Goal: Book appointment/travel/reservation

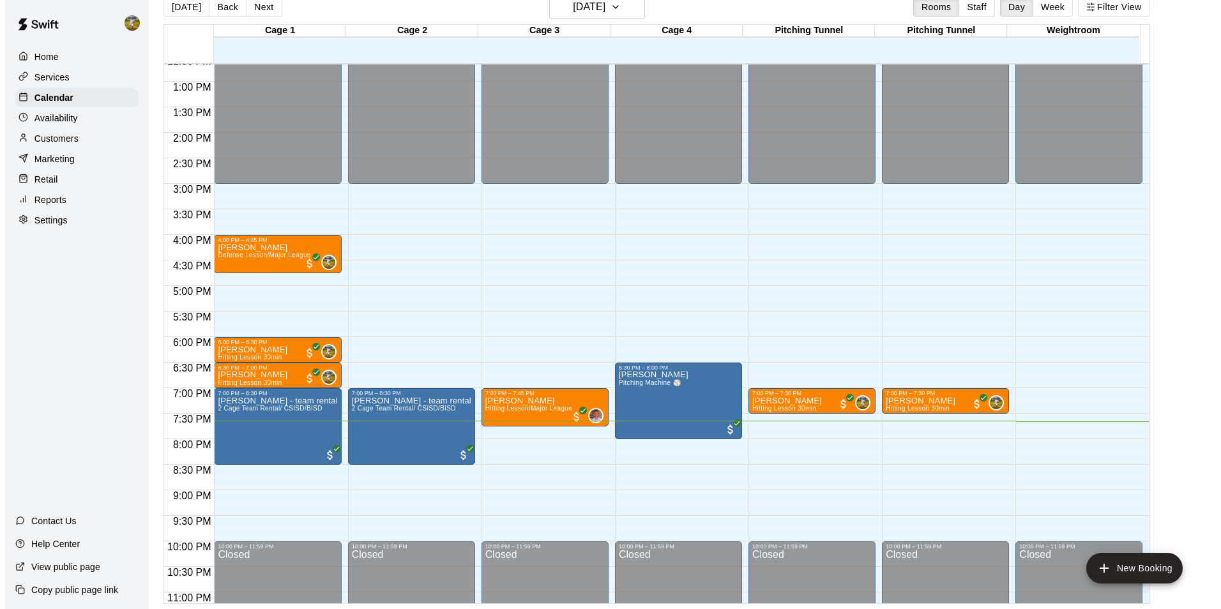
scroll to position [624, 0]
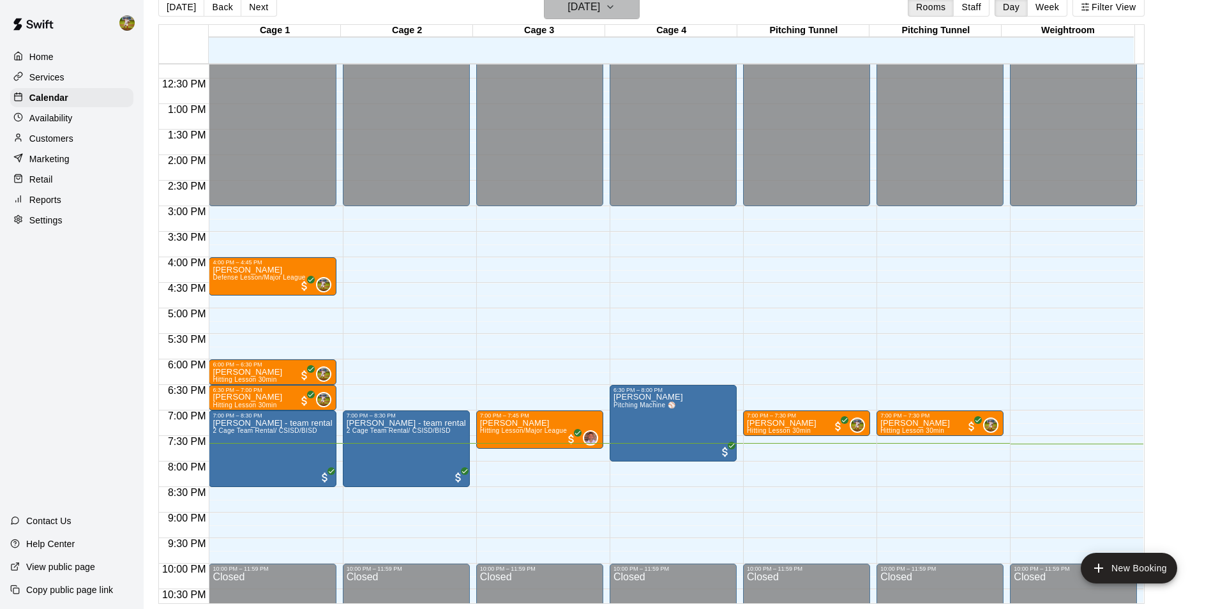
click at [615, 6] on icon "button" at bounding box center [610, 6] width 10 height 15
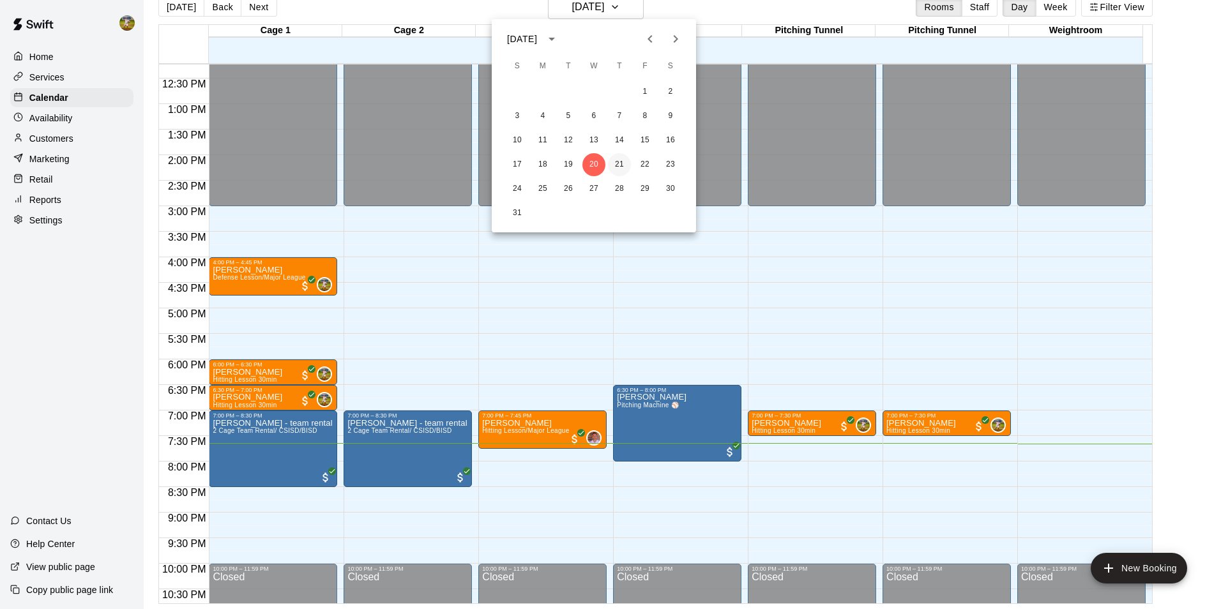
click at [620, 165] on button "21" at bounding box center [619, 164] width 23 height 23
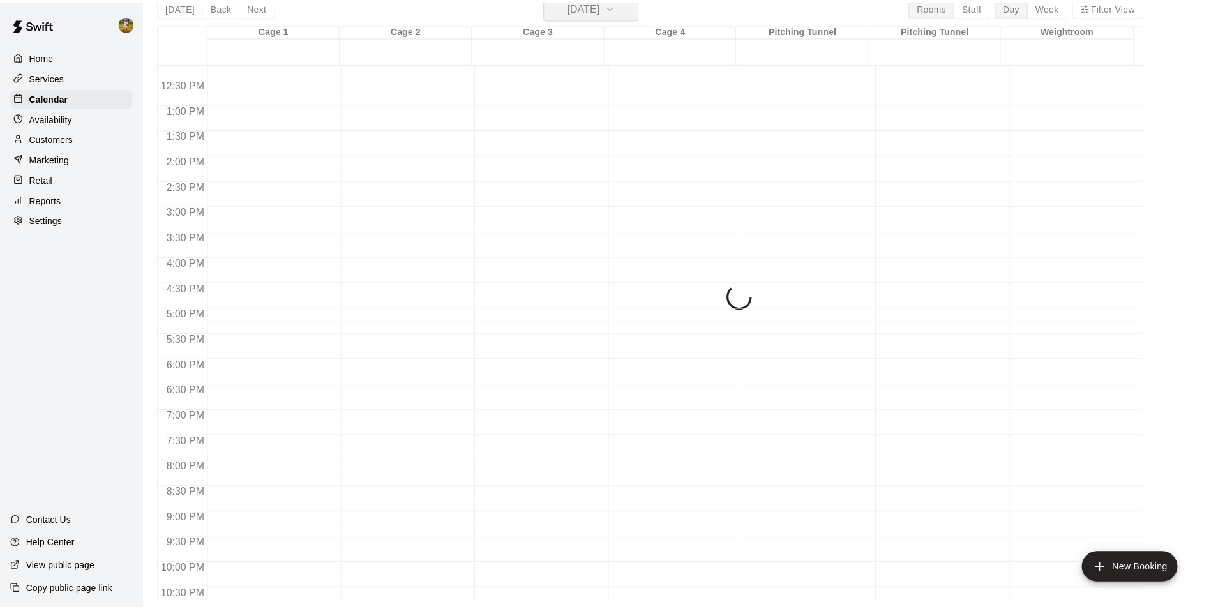
scroll to position [15, 0]
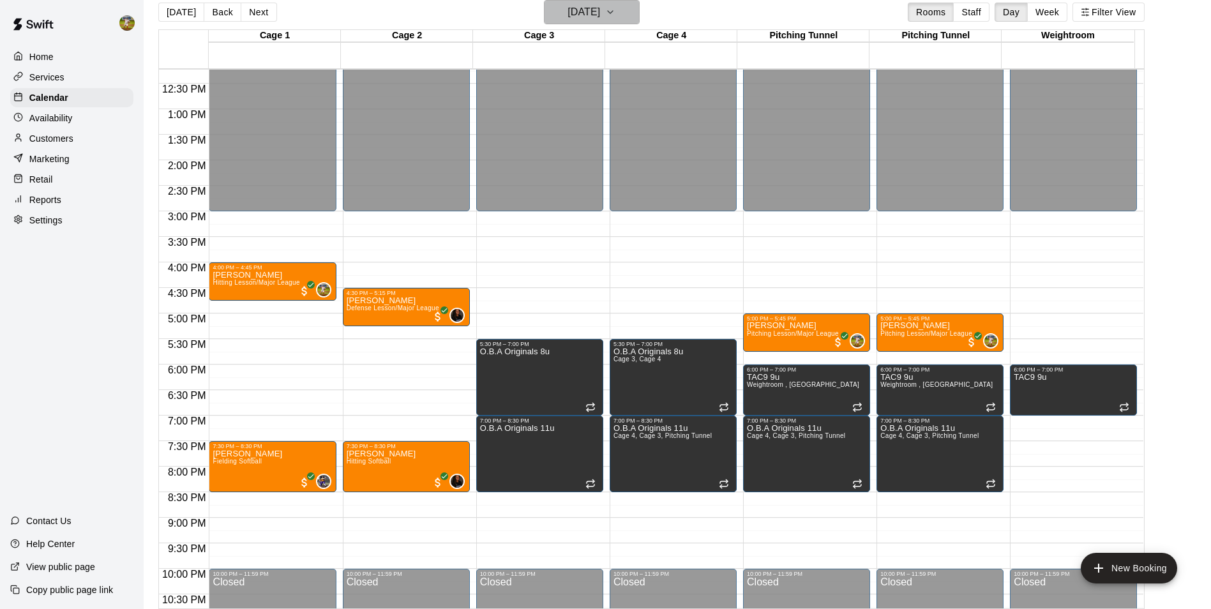
click at [615, 13] on icon "button" at bounding box center [610, 11] width 10 height 15
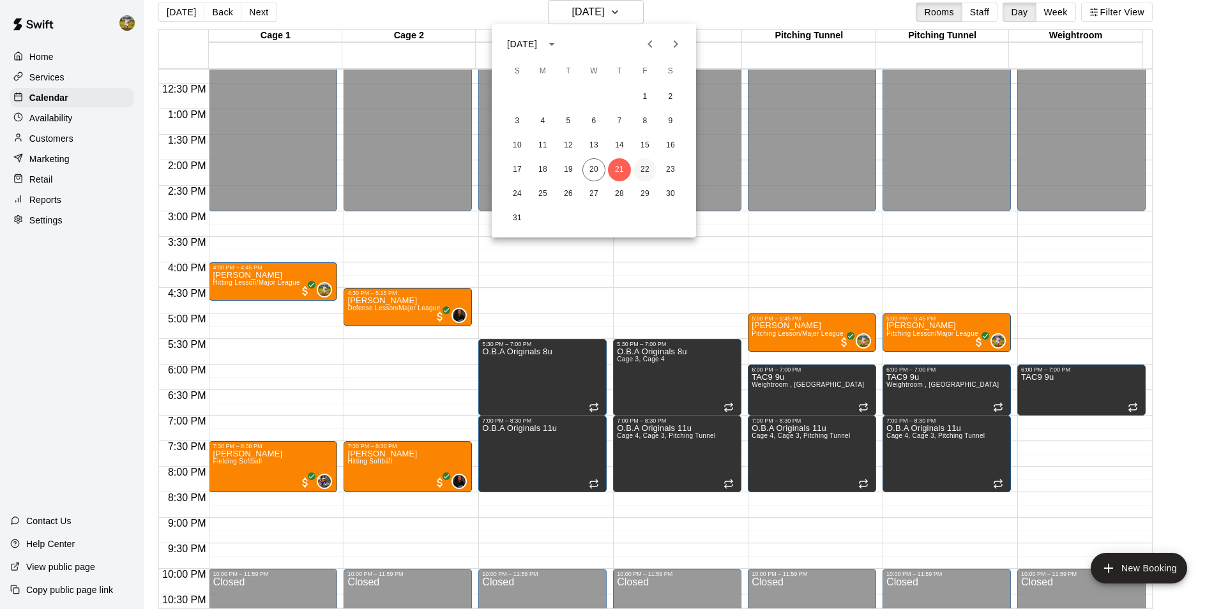
click at [644, 170] on button "22" at bounding box center [644, 169] width 23 height 23
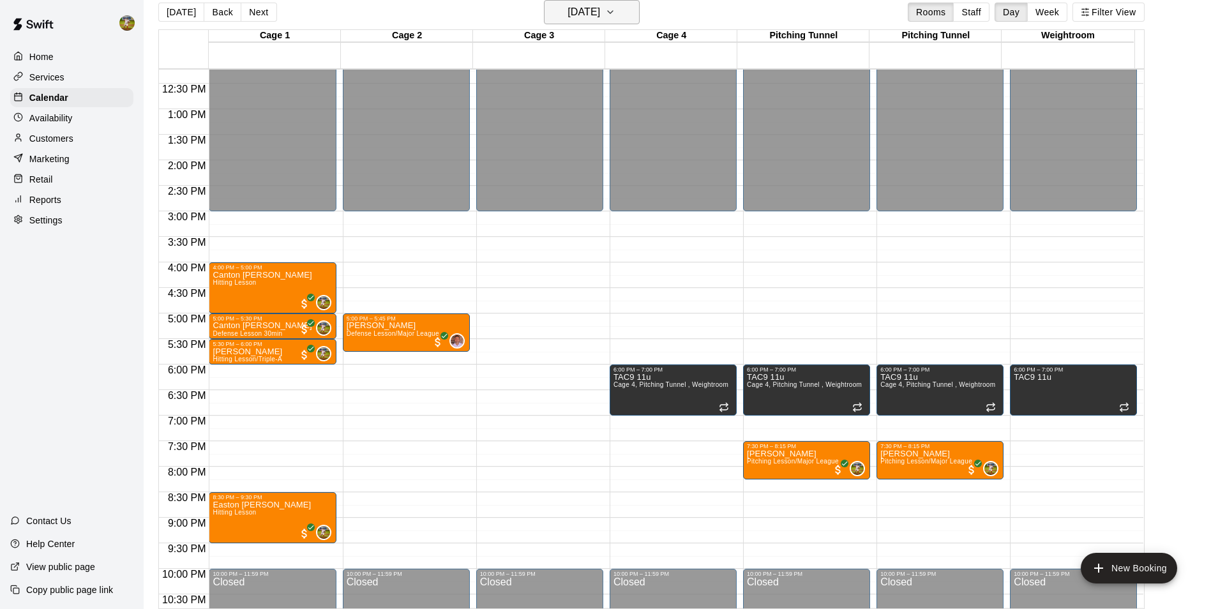
click at [615, 11] on icon "button" at bounding box center [610, 11] width 10 height 15
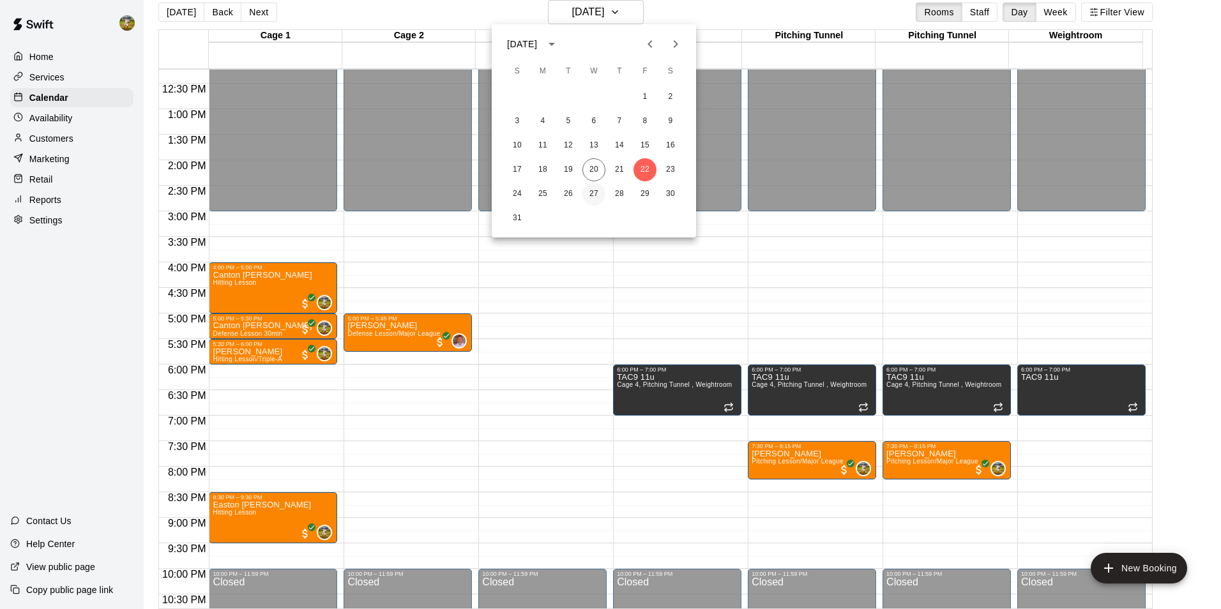
click at [593, 190] on button "27" at bounding box center [593, 194] width 23 height 23
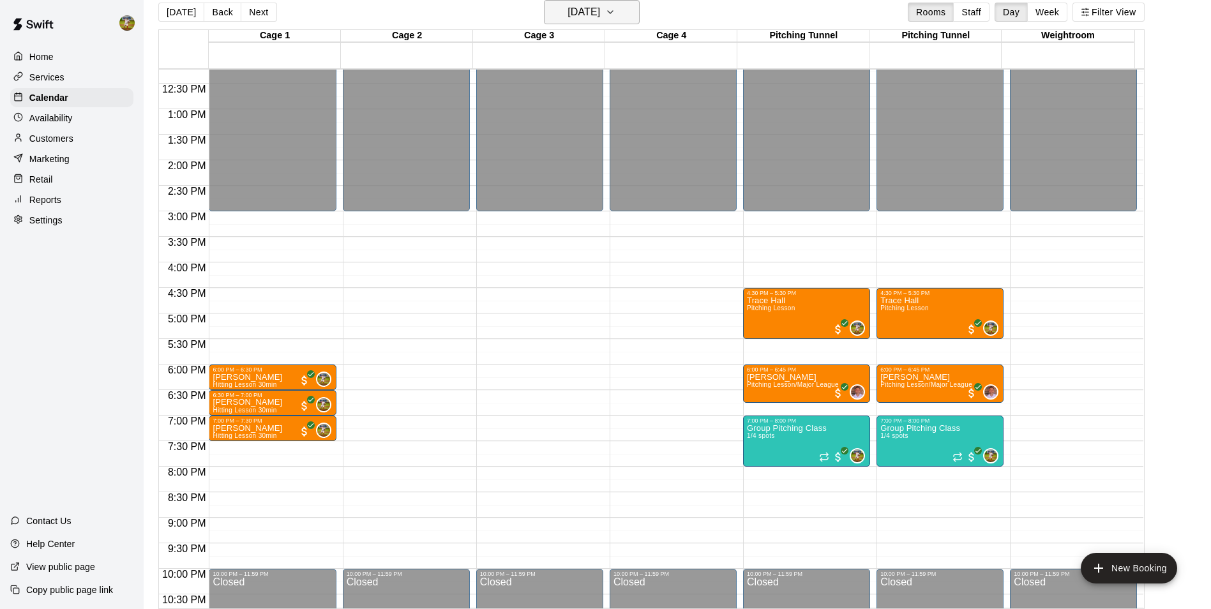
click at [615, 13] on icon "button" at bounding box center [610, 11] width 10 height 15
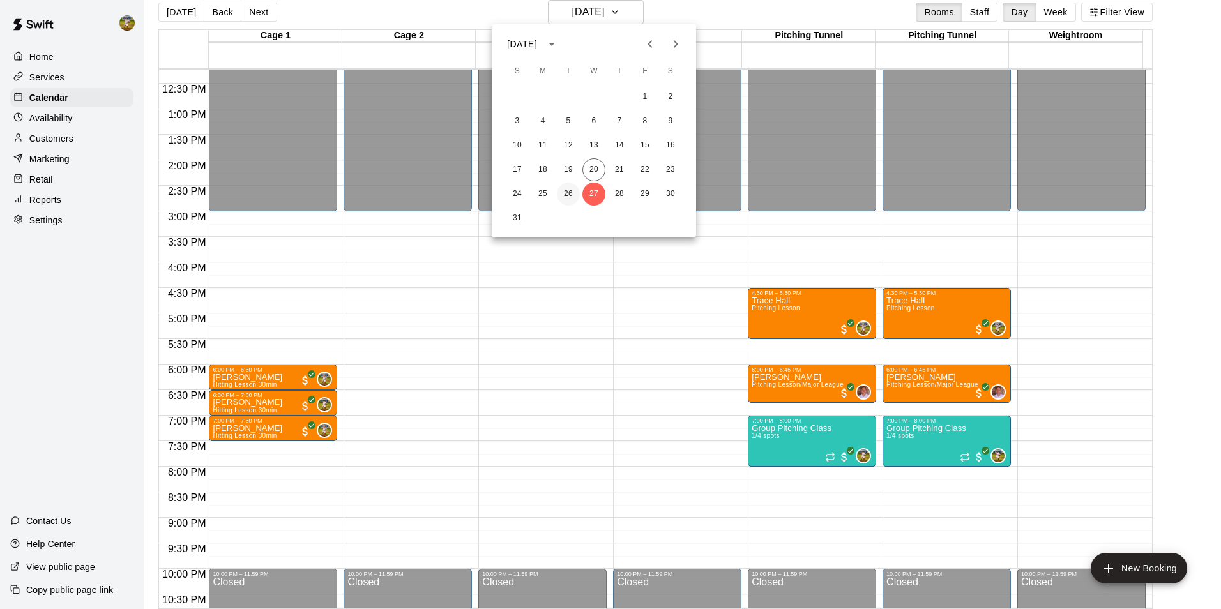
click at [563, 190] on button "26" at bounding box center [568, 194] width 23 height 23
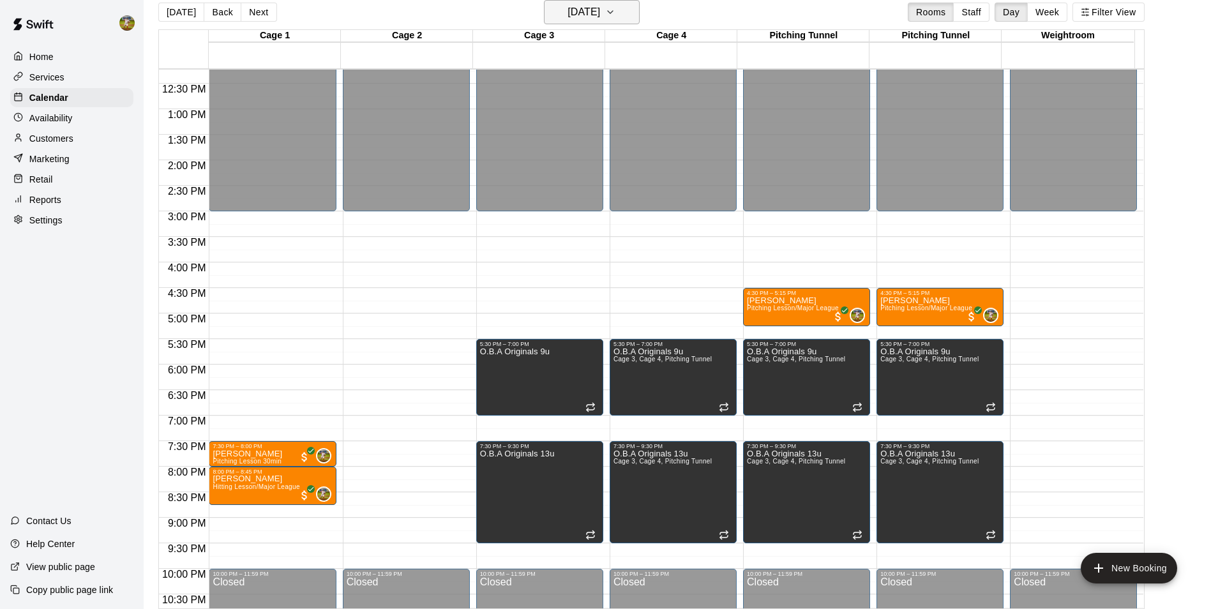
click at [594, 7] on h6 "[DATE]" at bounding box center [584, 12] width 33 height 18
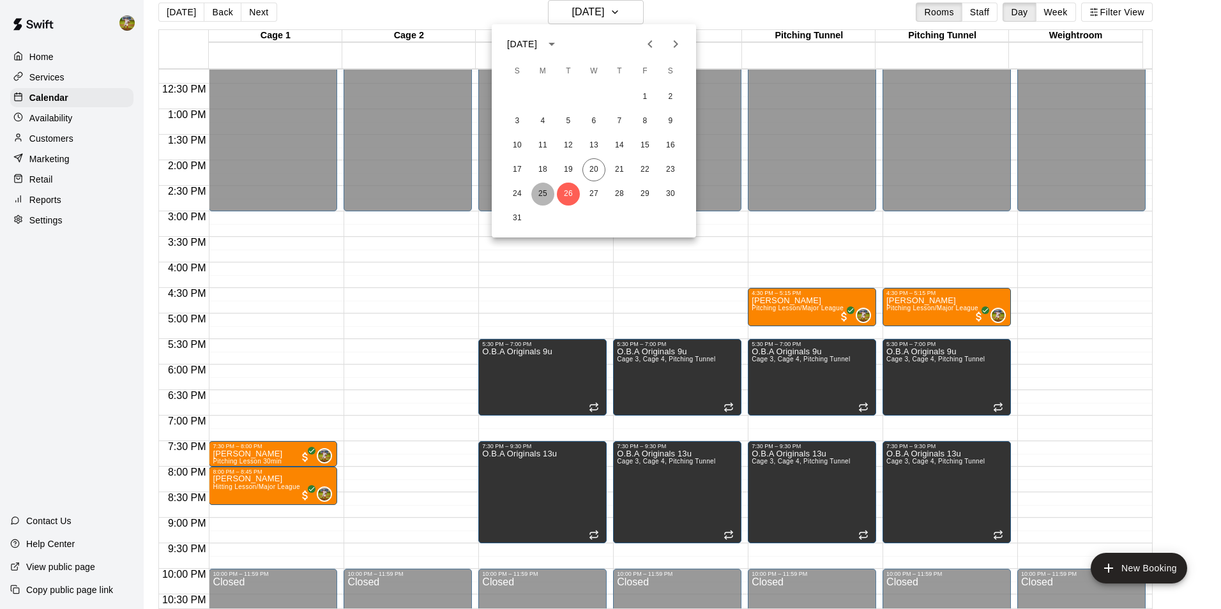
click at [545, 188] on button "25" at bounding box center [542, 194] width 23 height 23
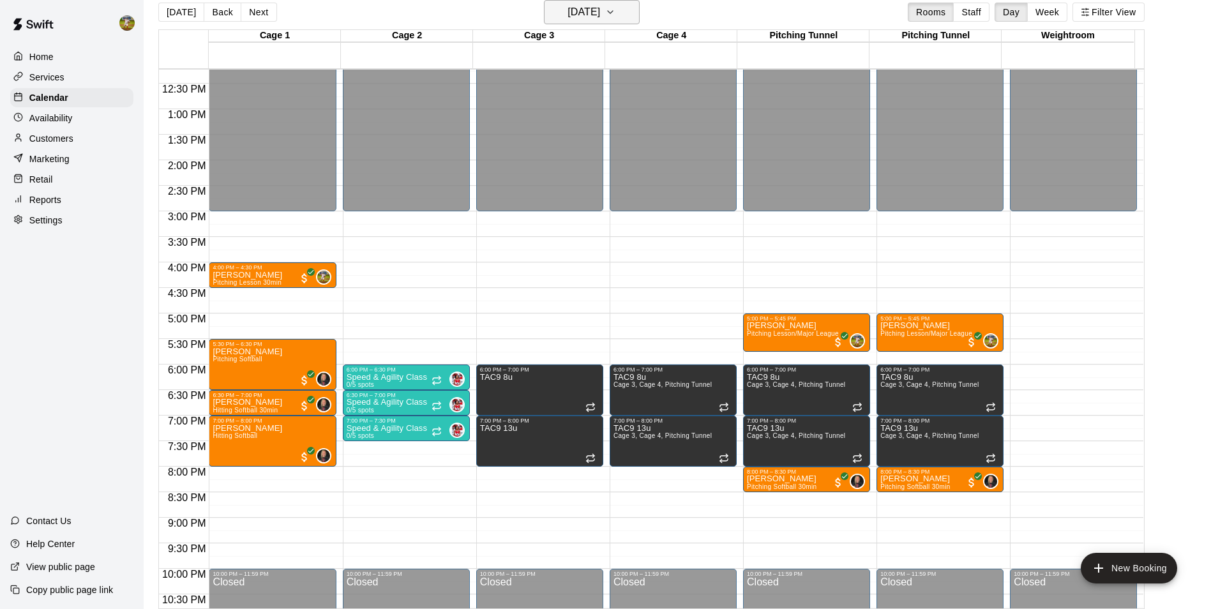
click at [615, 8] on icon "button" at bounding box center [610, 11] width 10 height 15
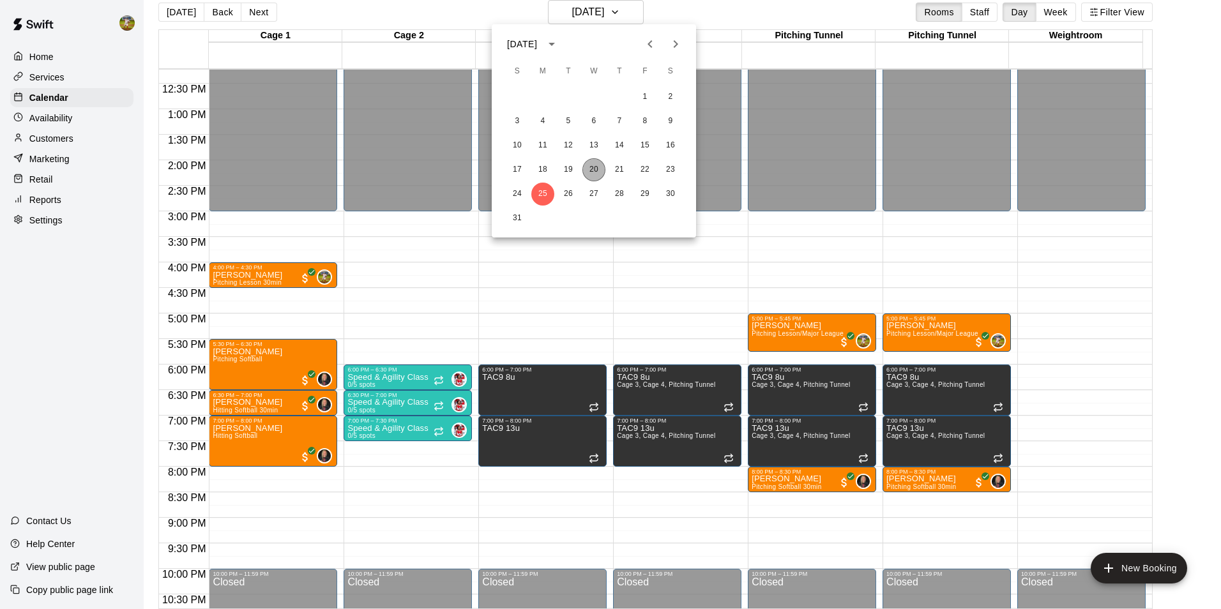
click at [596, 172] on button "20" at bounding box center [593, 169] width 23 height 23
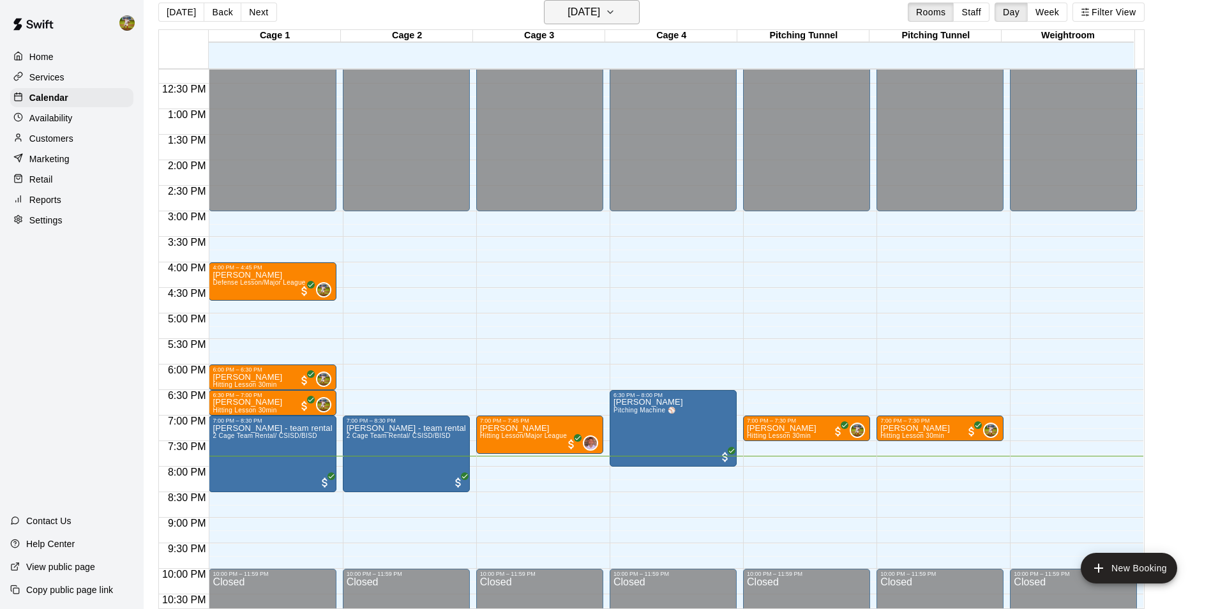
click at [615, 10] on icon "button" at bounding box center [610, 11] width 10 height 15
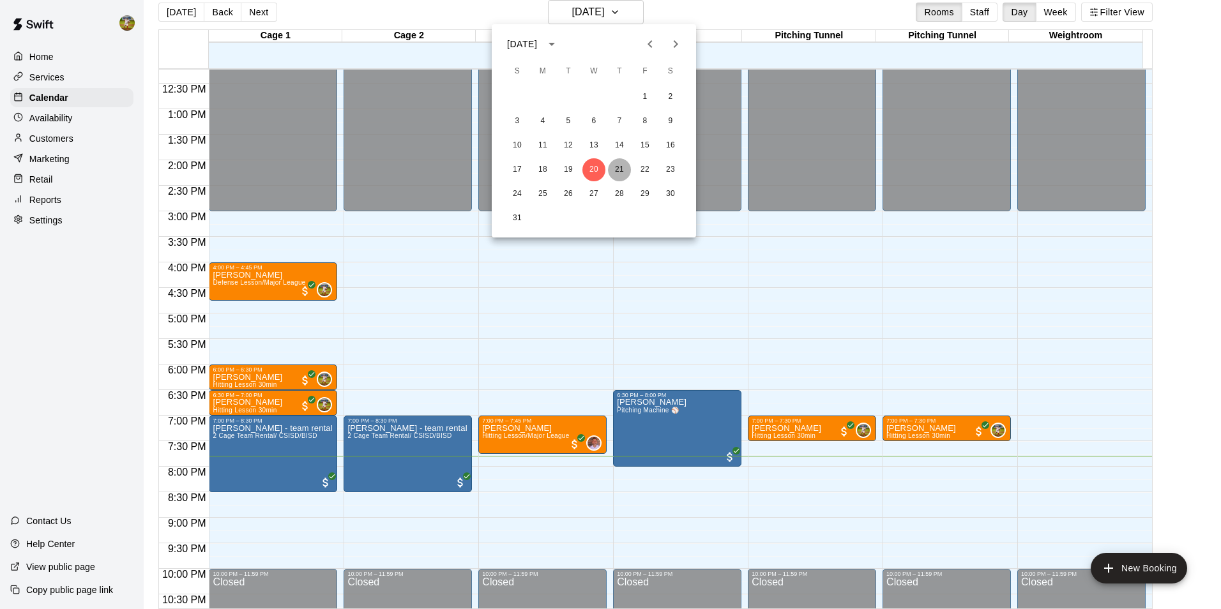
click at [622, 172] on button "21" at bounding box center [619, 169] width 23 height 23
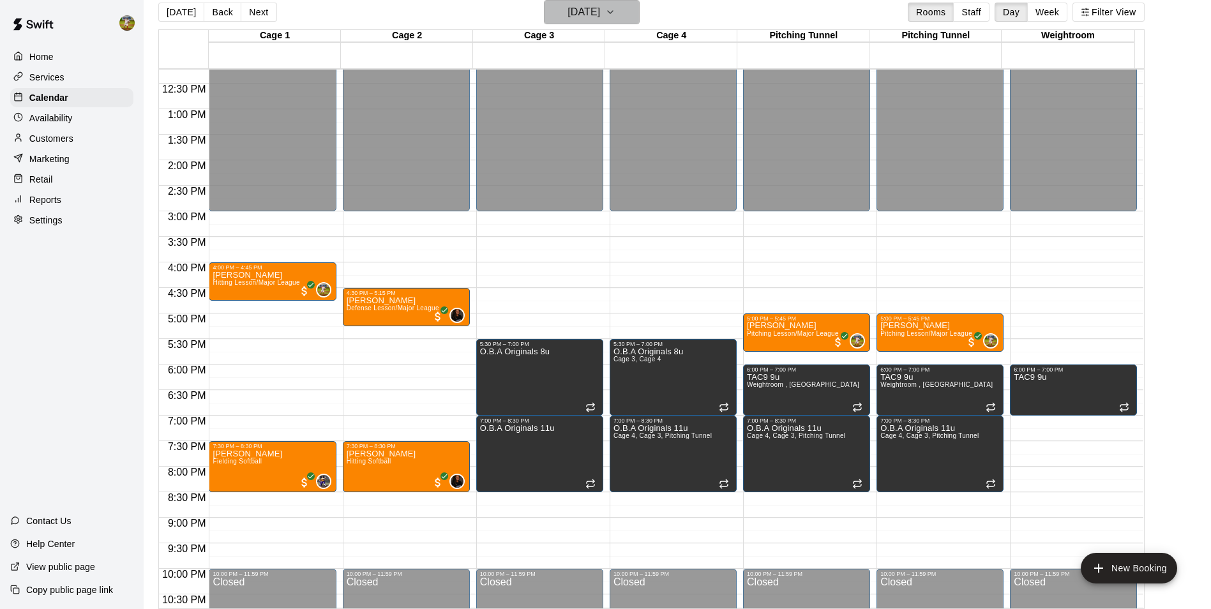
click at [615, 11] on icon "button" at bounding box center [610, 11] width 10 height 15
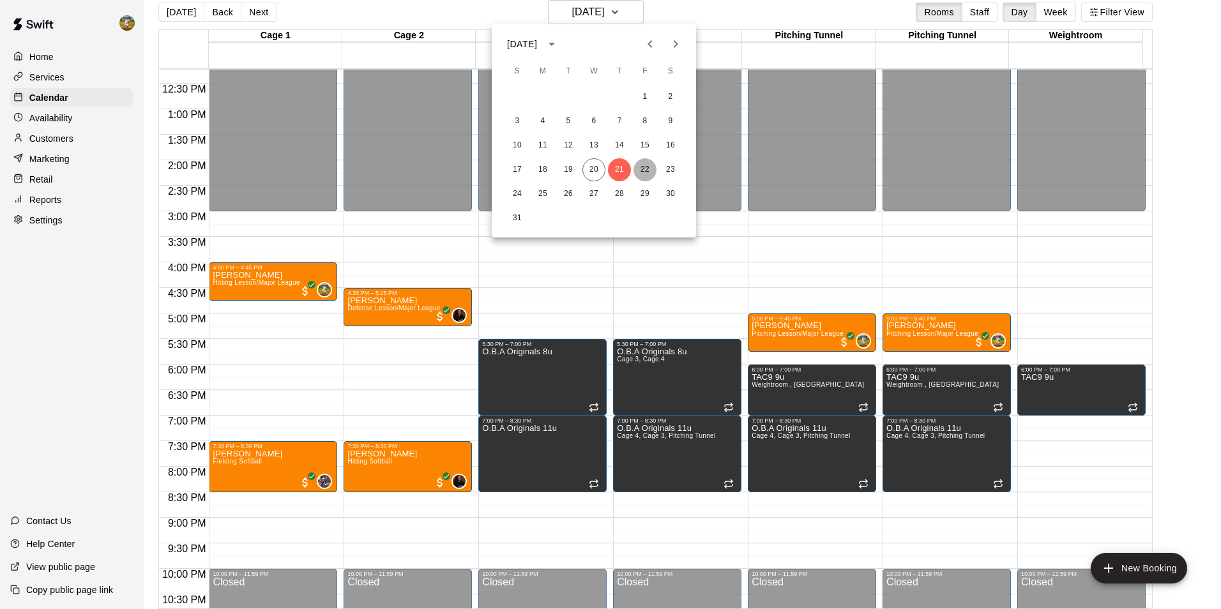
click at [644, 170] on button "22" at bounding box center [644, 169] width 23 height 23
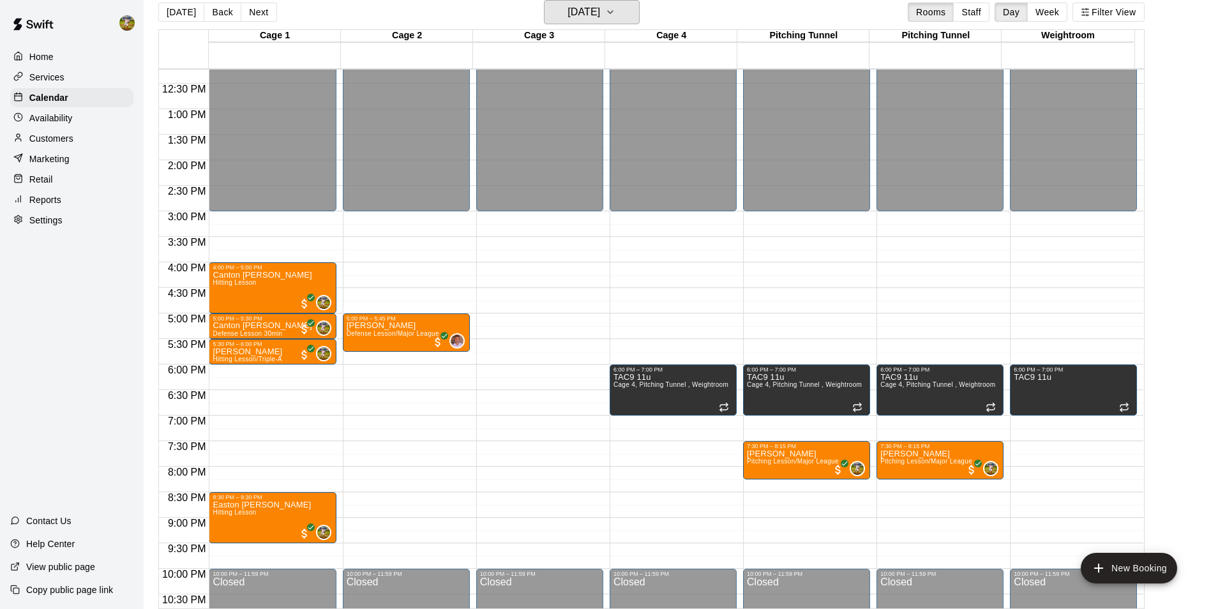
scroll to position [688, 0]
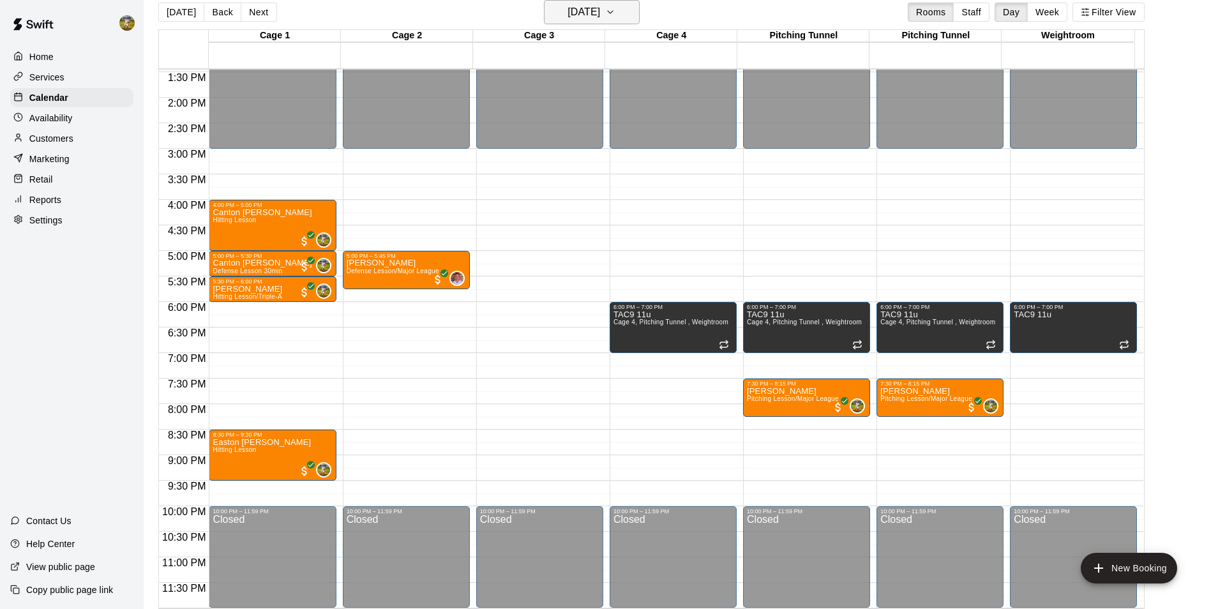
click at [615, 9] on icon "button" at bounding box center [610, 11] width 10 height 15
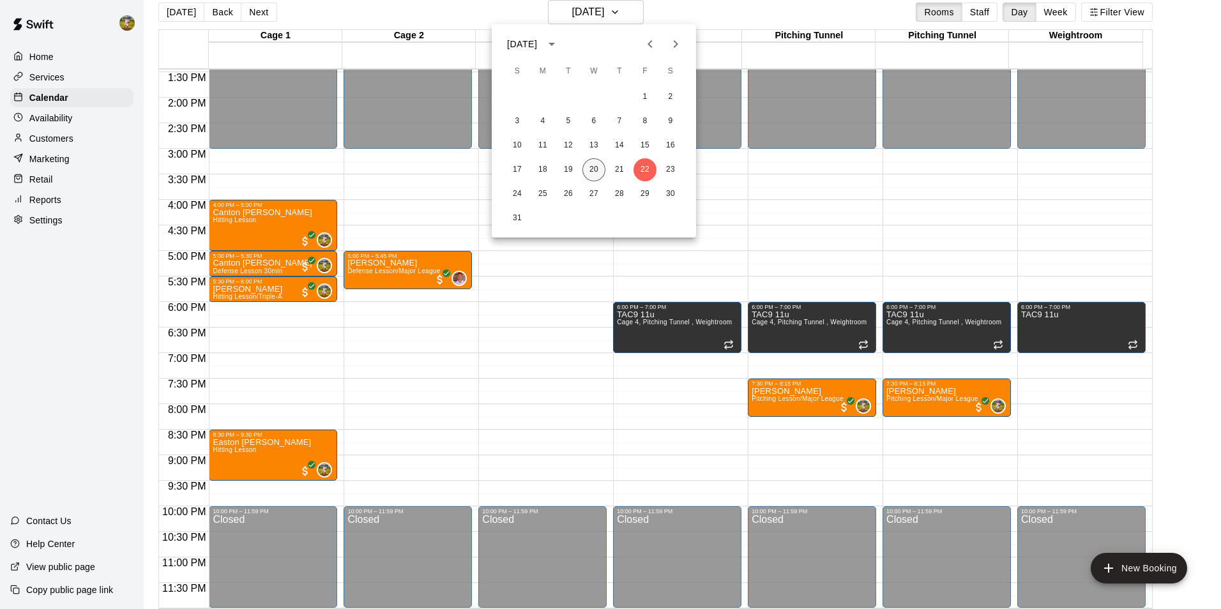
click at [599, 170] on button "20" at bounding box center [593, 169] width 23 height 23
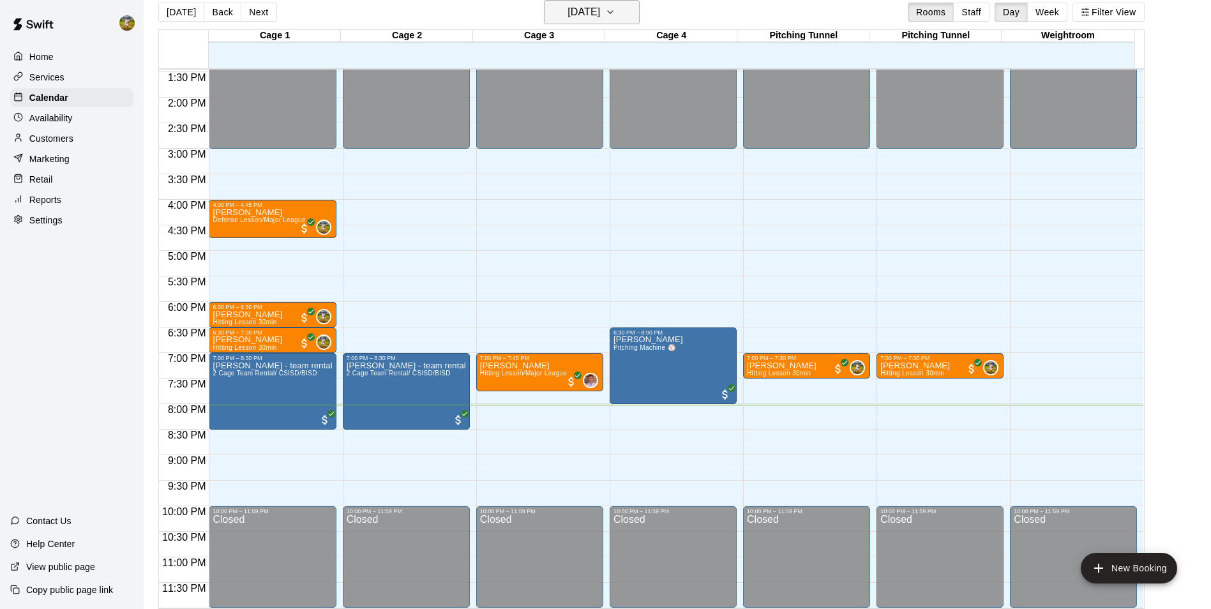
click at [615, 11] on icon "button" at bounding box center [610, 11] width 10 height 15
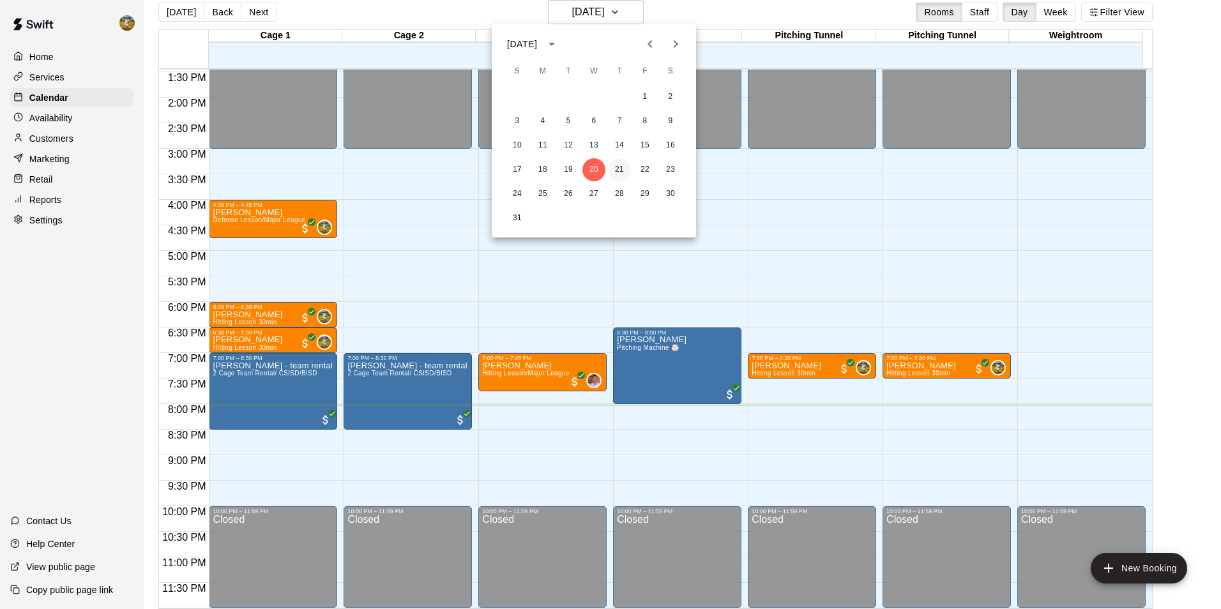
click at [613, 170] on button "21" at bounding box center [619, 169] width 23 height 23
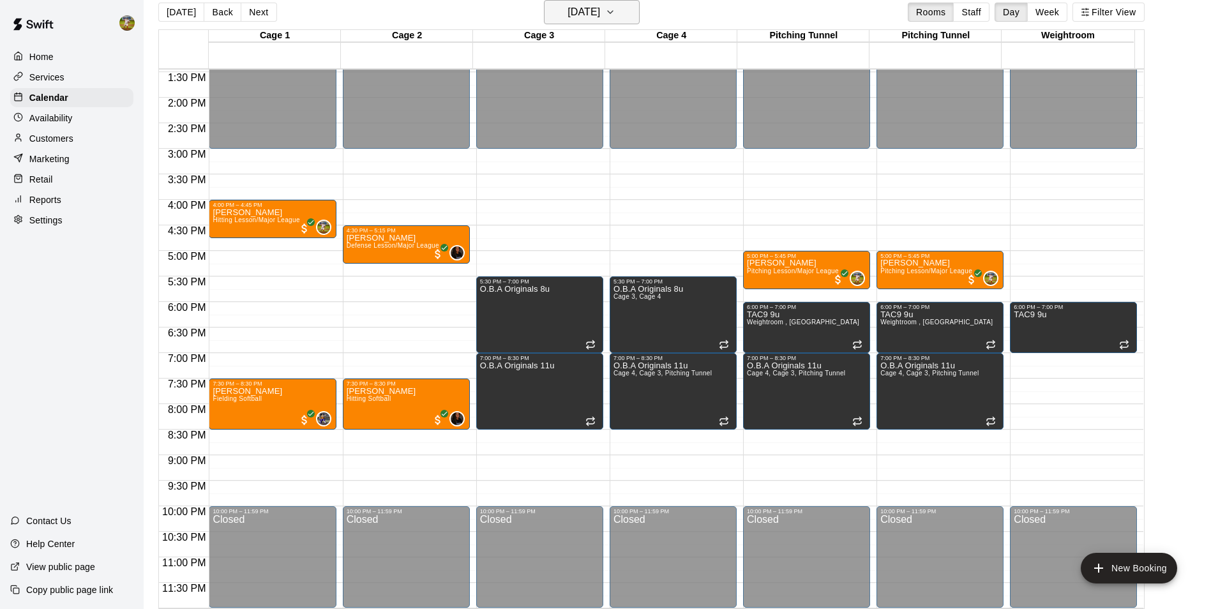
click at [640, 13] on button "[DATE]" at bounding box center [592, 12] width 96 height 24
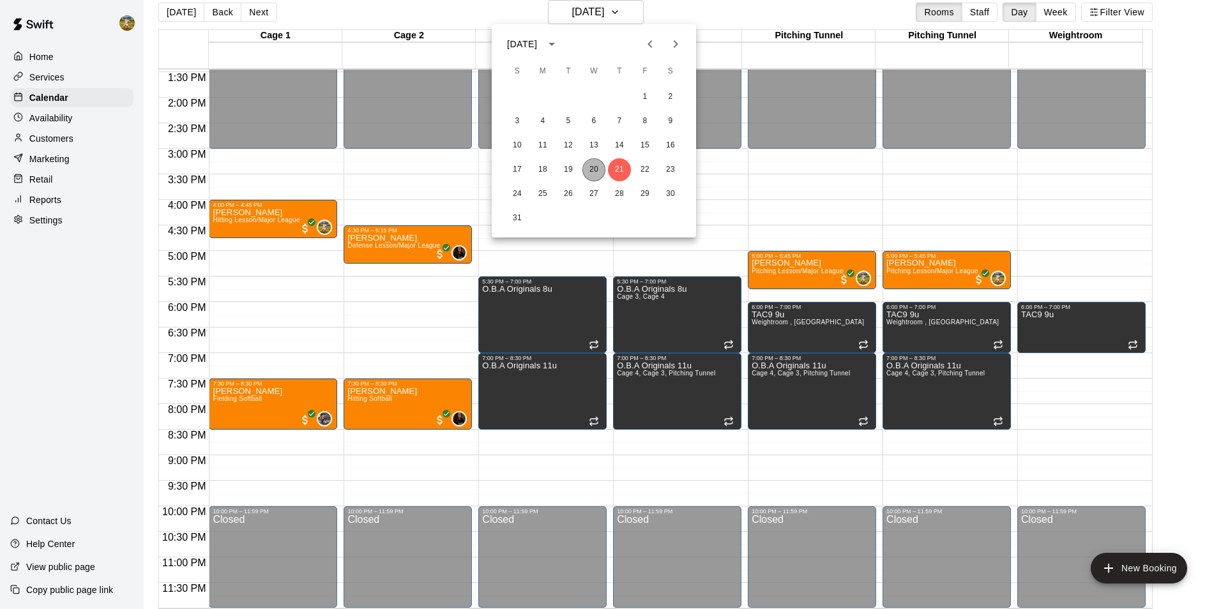
click at [587, 171] on button "20" at bounding box center [593, 169] width 23 height 23
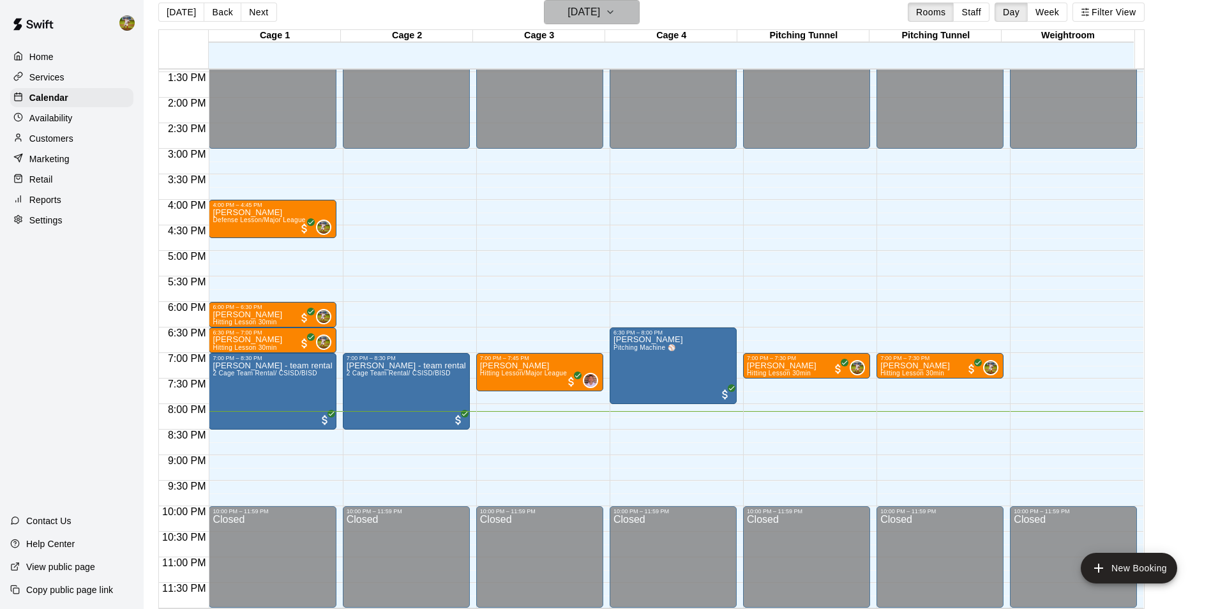
click at [615, 14] on icon "button" at bounding box center [610, 11] width 10 height 15
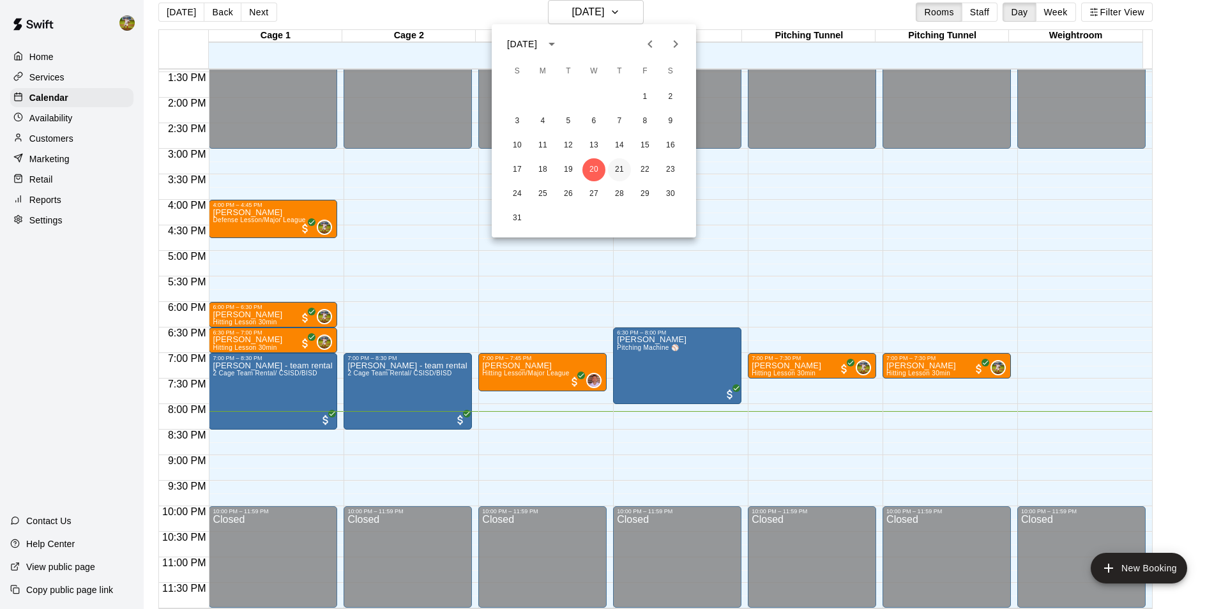
click at [623, 170] on button "21" at bounding box center [619, 169] width 23 height 23
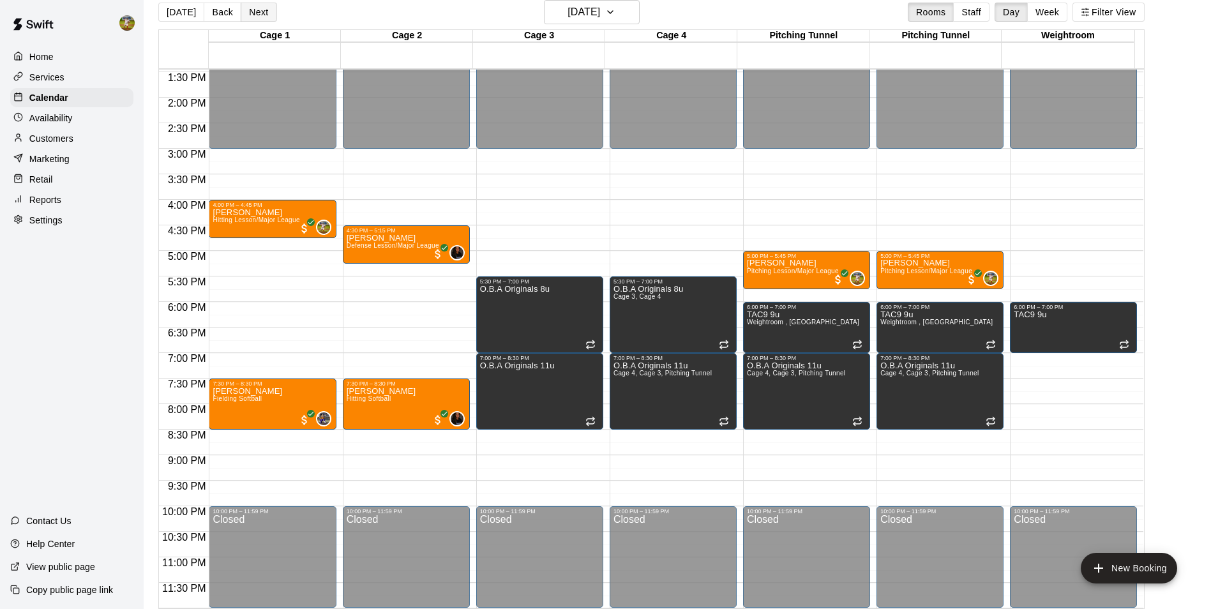
click at [270, 18] on button "Next" at bounding box center [259, 12] width 36 height 19
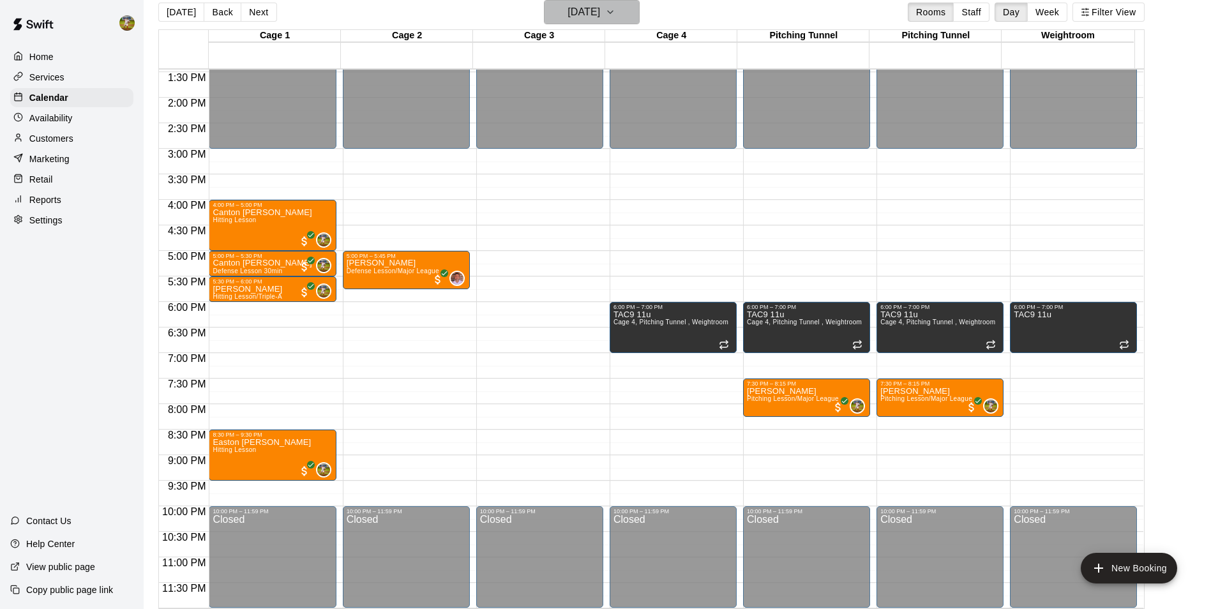
click at [599, 13] on h6 "[DATE]" at bounding box center [584, 12] width 33 height 18
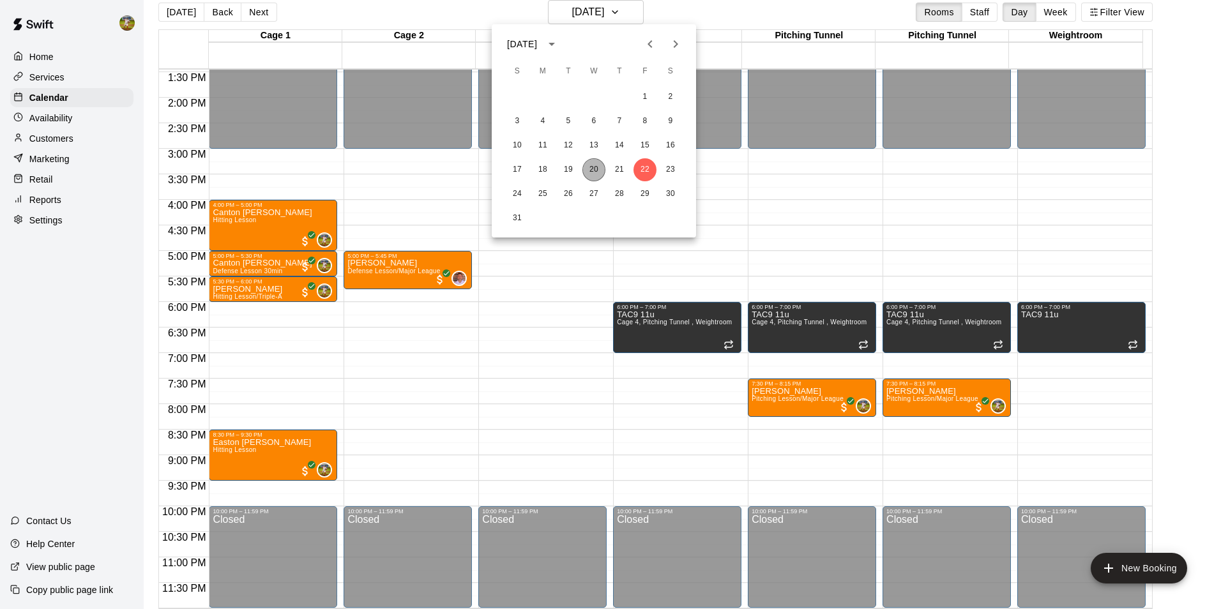
click at [590, 170] on button "20" at bounding box center [593, 169] width 23 height 23
